Goal: Transaction & Acquisition: Book appointment/travel/reservation

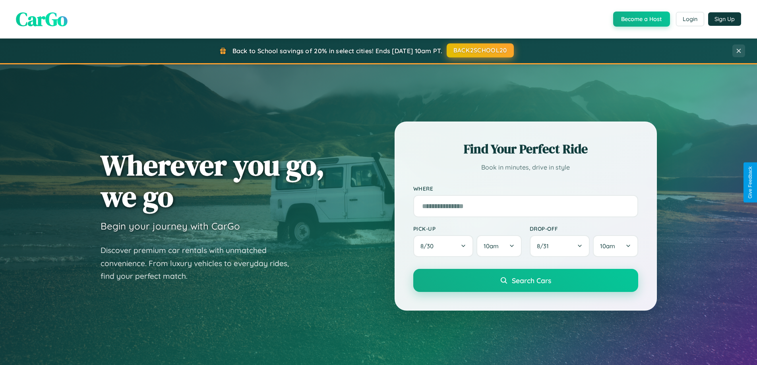
click at [480, 50] on button "BACK2SCHOOL20" at bounding box center [480, 50] width 67 height 14
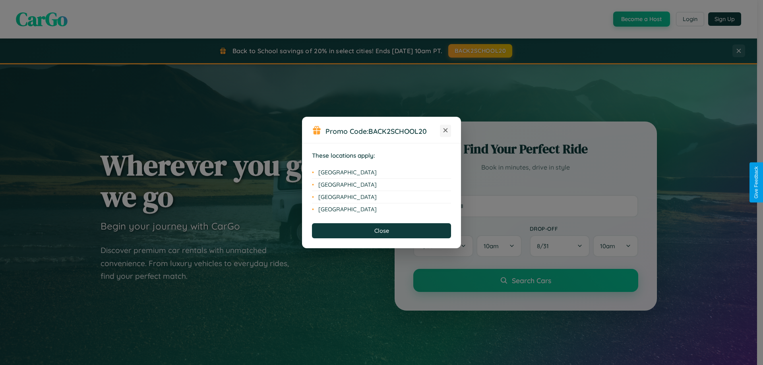
click at [446, 131] on icon at bounding box center [446, 130] width 4 height 4
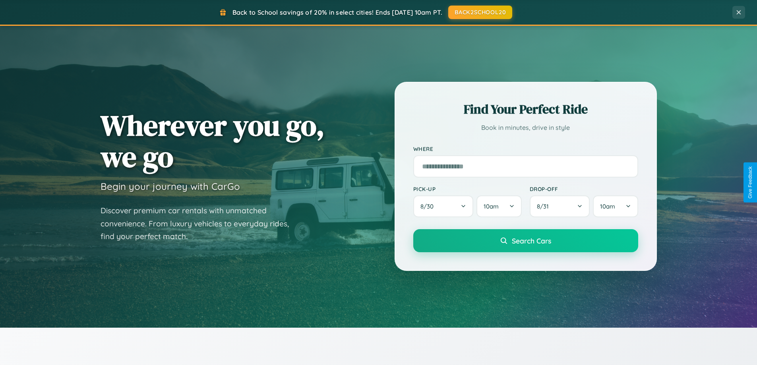
scroll to position [547, 0]
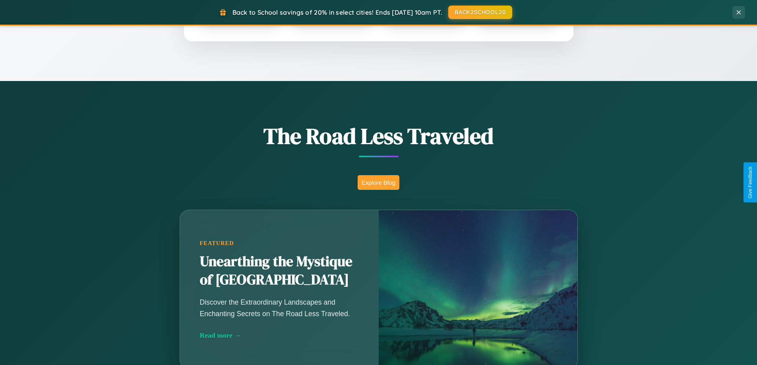
click at [378, 182] on button "Explore Blog" at bounding box center [379, 182] width 42 height 15
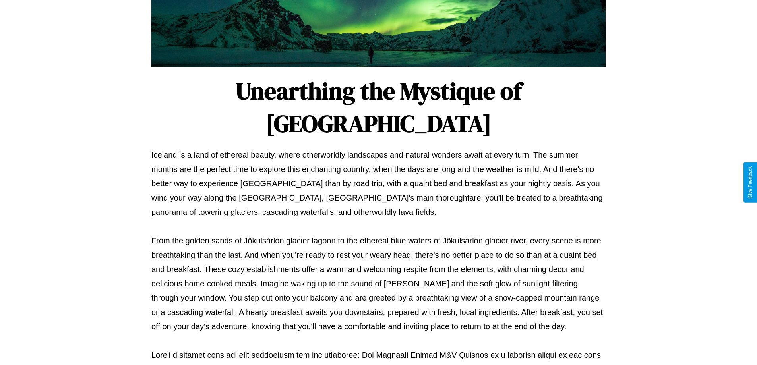
scroll to position [257, 0]
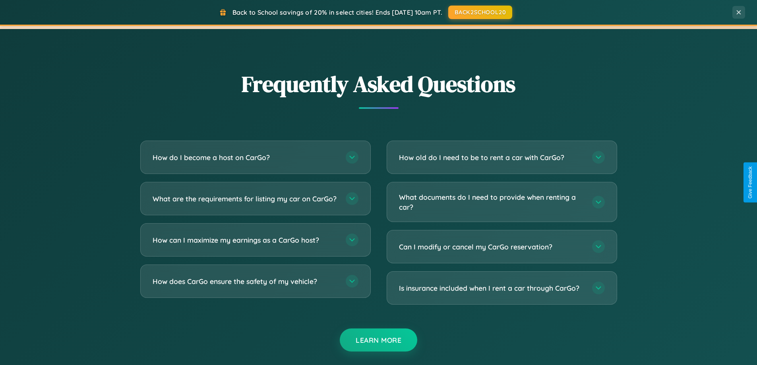
scroll to position [1530, 0]
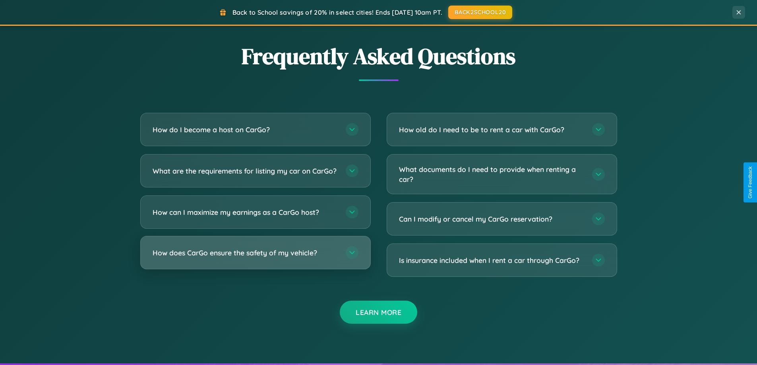
click at [255, 258] on h3 "How does CarGo ensure the safety of my vehicle?" at bounding box center [245, 253] width 185 height 10
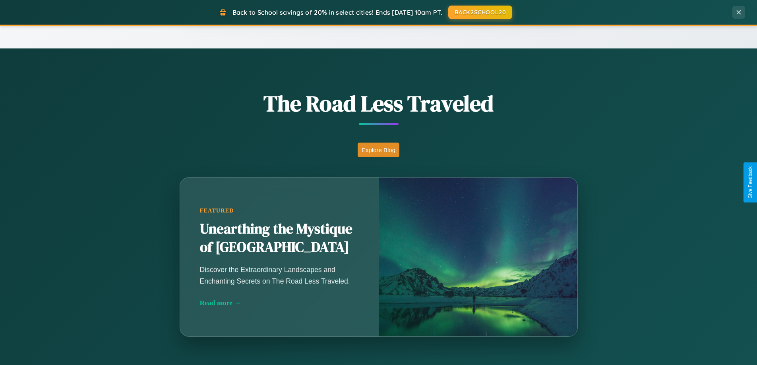
scroll to position [343, 0]
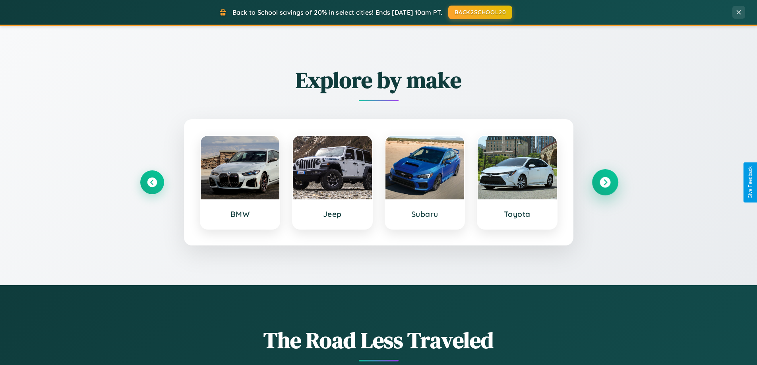
click at [605, 182] on icon at bounding box center [605, 182] width 11 height 11
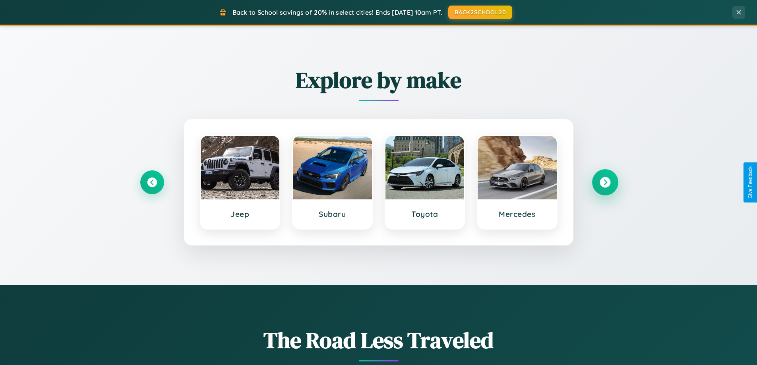
click at [605, 182] on icon at bounding box center [605, 182] width 11 height 11
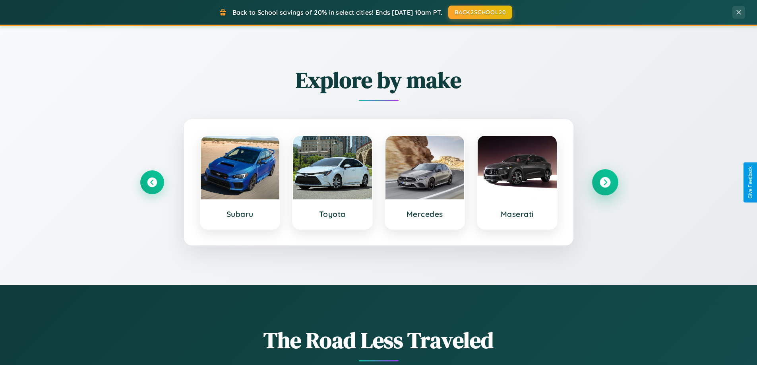
click at [605, 182] on icon at bounding box center [605, 182] width 11 height 11
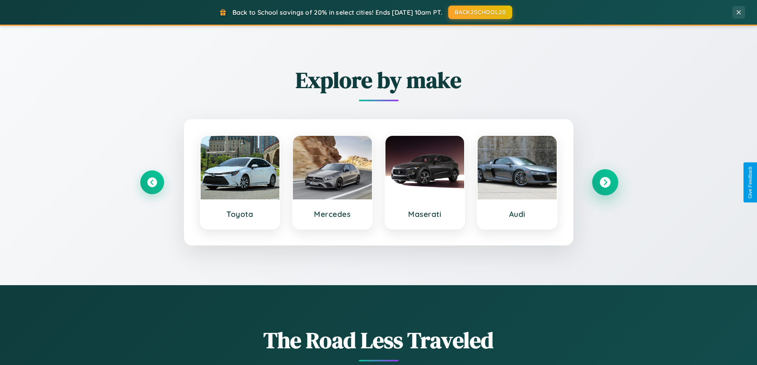
click at [605, 182] on icon at bounding box center [605, 182] width 11 height 11
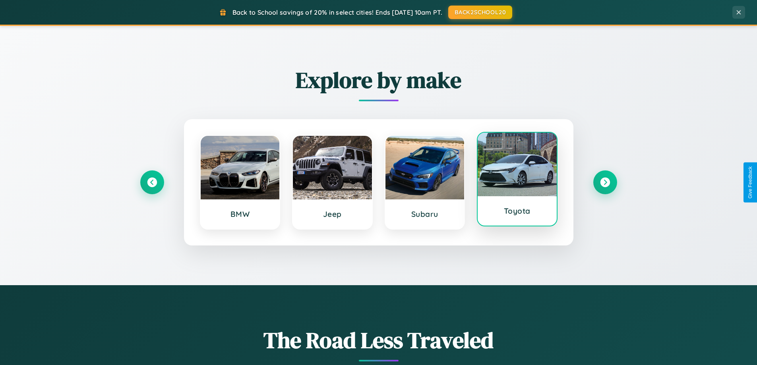
click at [517, 180] on div at bounding box center [517, 165] width 79 height 64
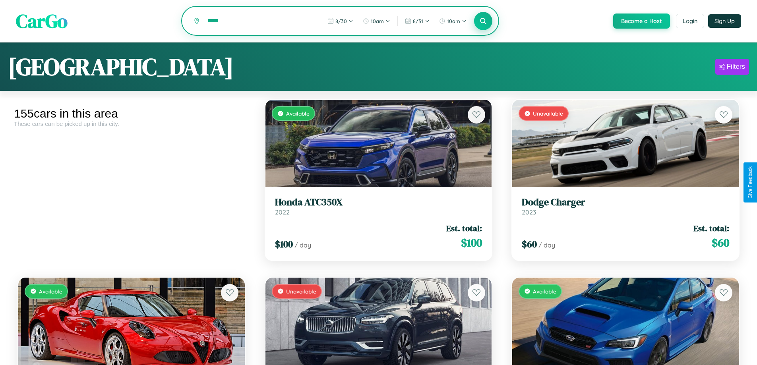
type input "*****"
click at [483, 21] on icon at bounding box center [484, 21] width 8 height 8
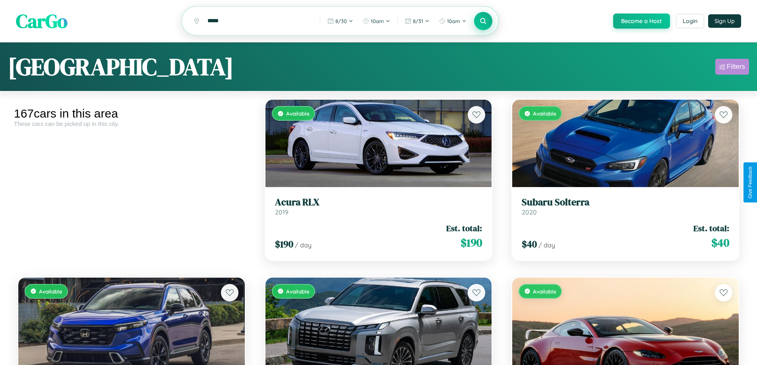
click at [732, 68] on div "Filters" at bounding box center [736, 67] width 18 height 8
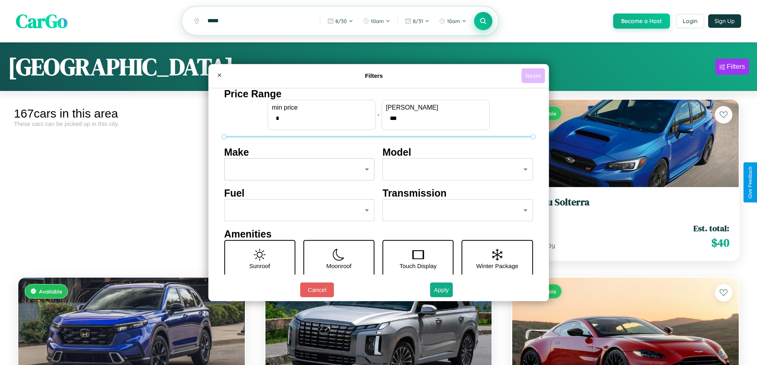
click at [534, 76] on button "Reset" at bounding box center [533, 75] width 23 height 15
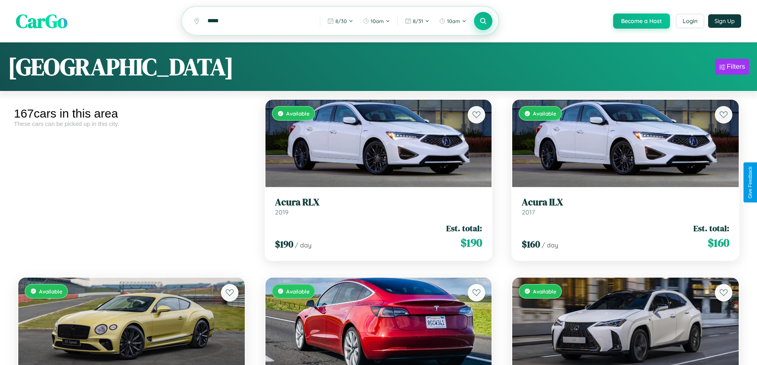
scroll to position [4384, 0]
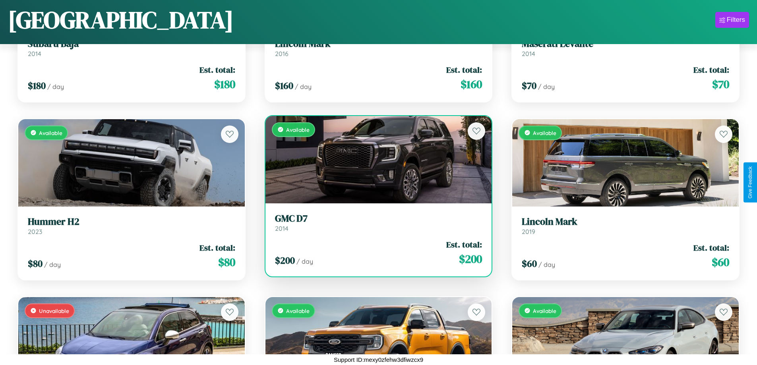
click at [375, 226] on link "GMC D7 2014" at bounding box center [379, 222] width 208 height 19
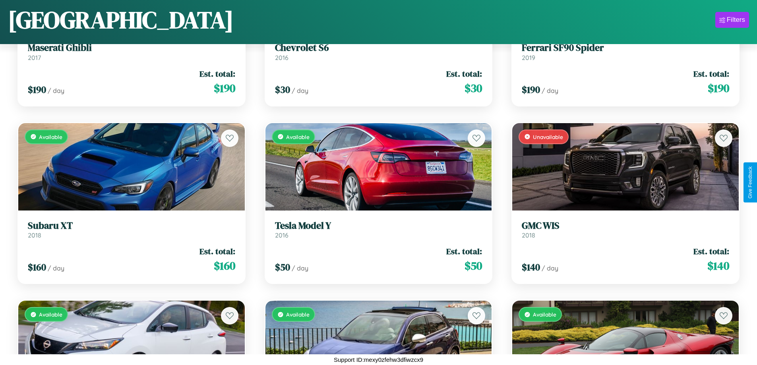
scroll to position [6521, 0]
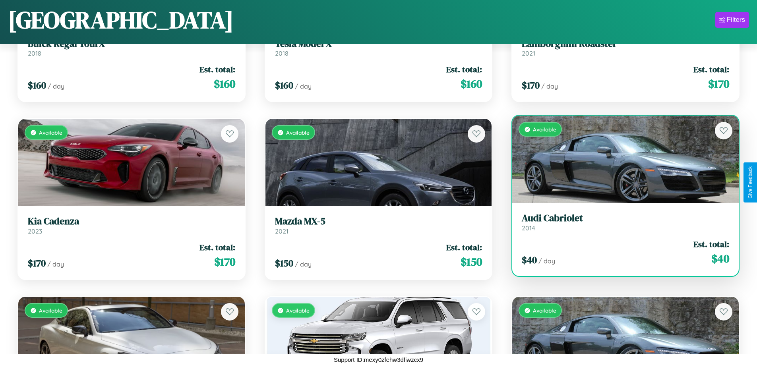
click at [621, 223] on h3 "Audi Cabriolet" at bounding box center [626, 219] width 208 height 12
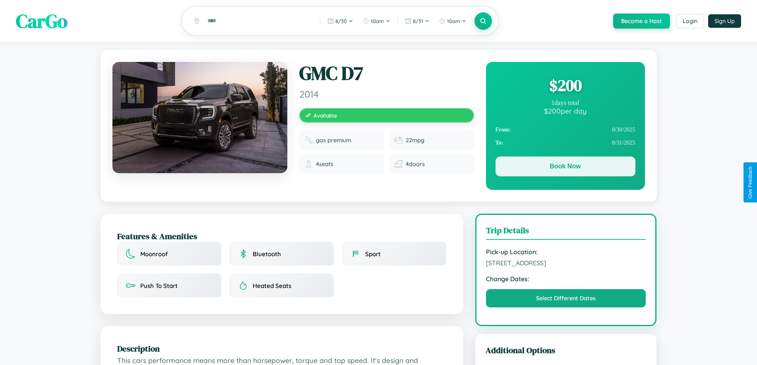
click at [565, 168] on button "Book Now" at bounding box center [566, 167] width 140 height 20
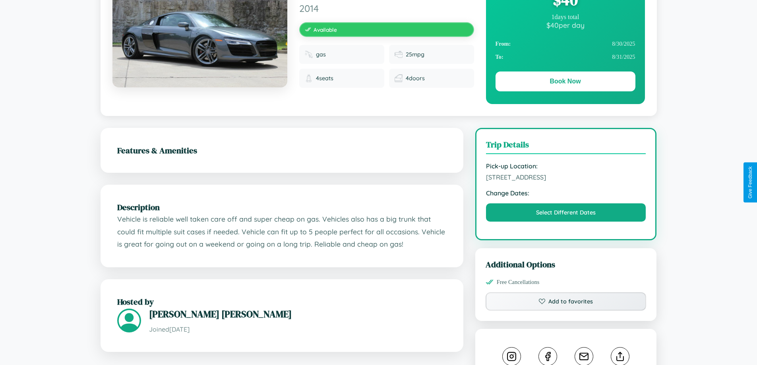
scroll to position [450, 0]
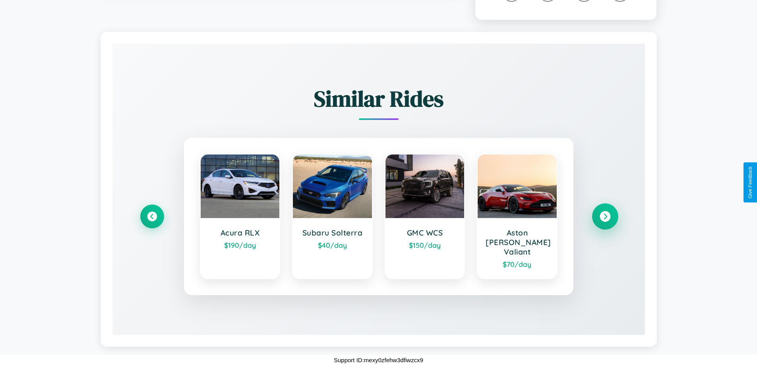
click at [605, 221] on icon at bounding box center [605, 216] width 11 height 11
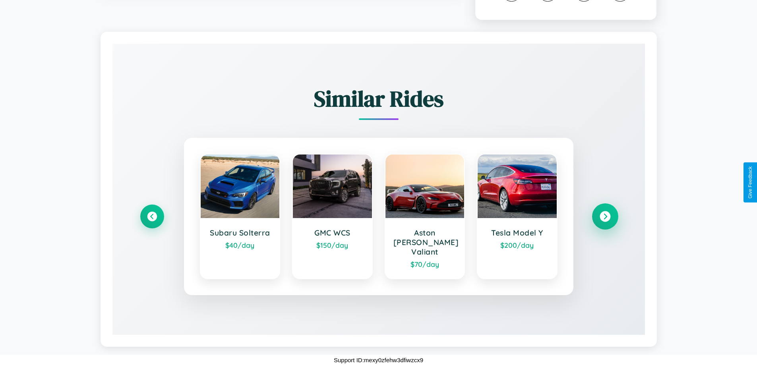
click at [605, 221] on icon at bounding box center [605, 216] width 11 height 11
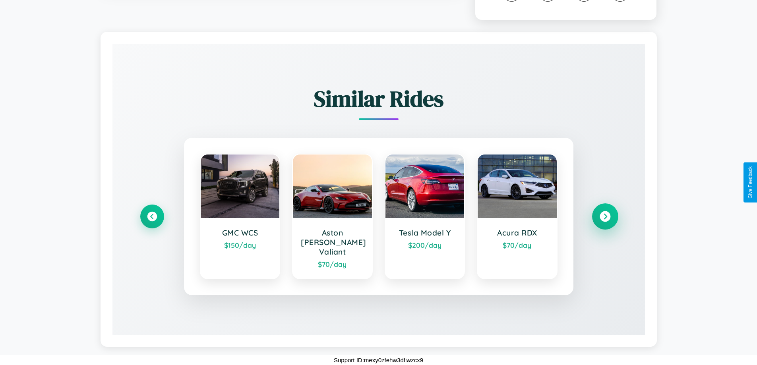
click at [605, 221] on icon at bounding box center [605, 216] width 11 height 11
